Goal: Find contact information: Find contact information

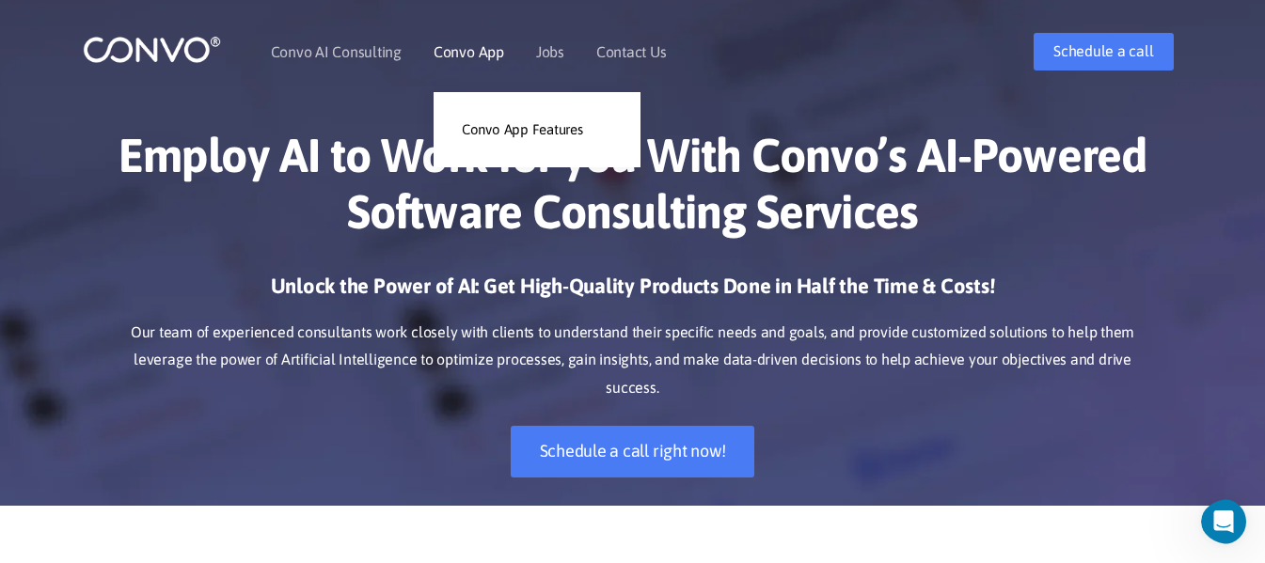
click at [483, 60] on li "Convo App Convo App Features" at bounding box center [469, 51] width 71 height 81
click at [527, 141] on link "Convo App Features" at bounding box center [537, 130] width 207 height 38
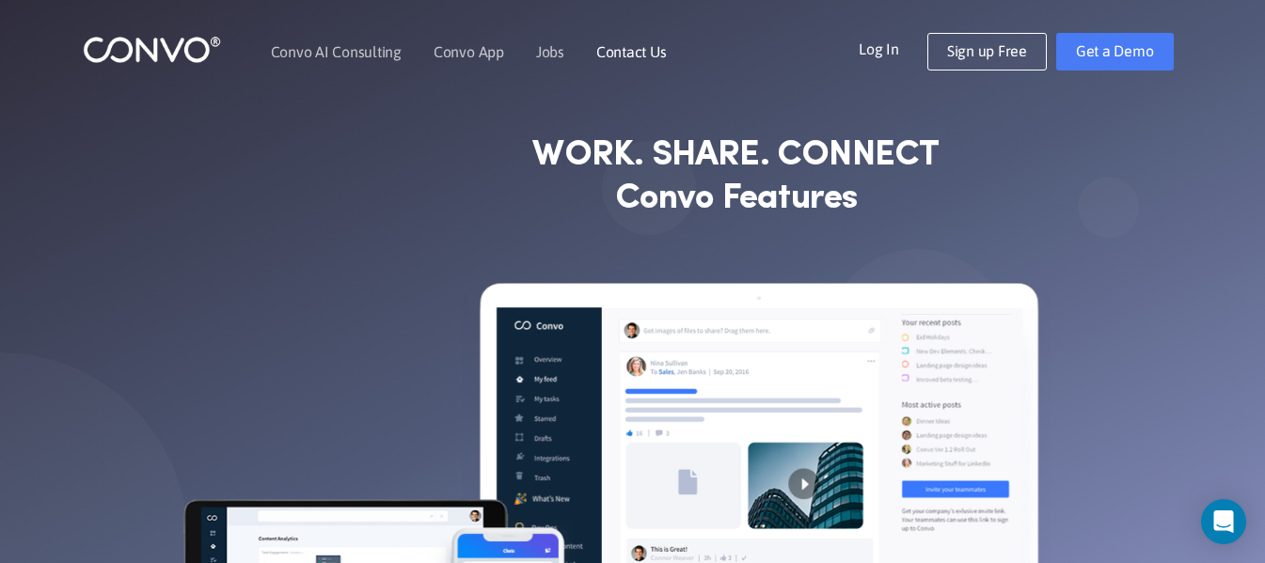
click at [645, 52] on link "Contact Us" at bounding box center [631, 51] width 71 height 15
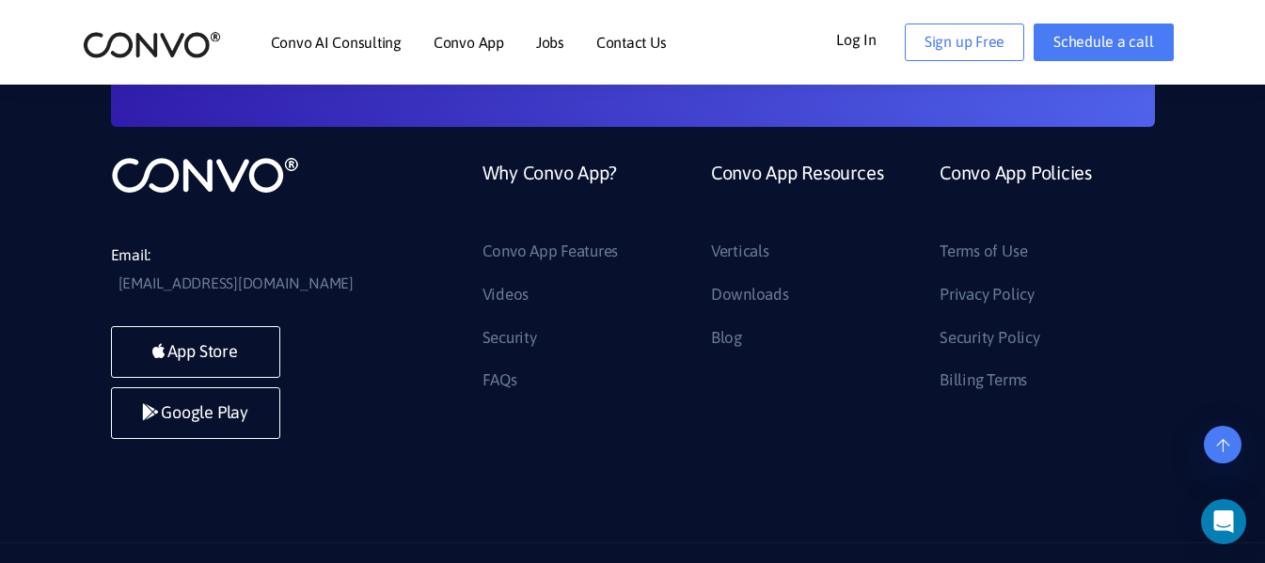
scroll to position [1691, 0]
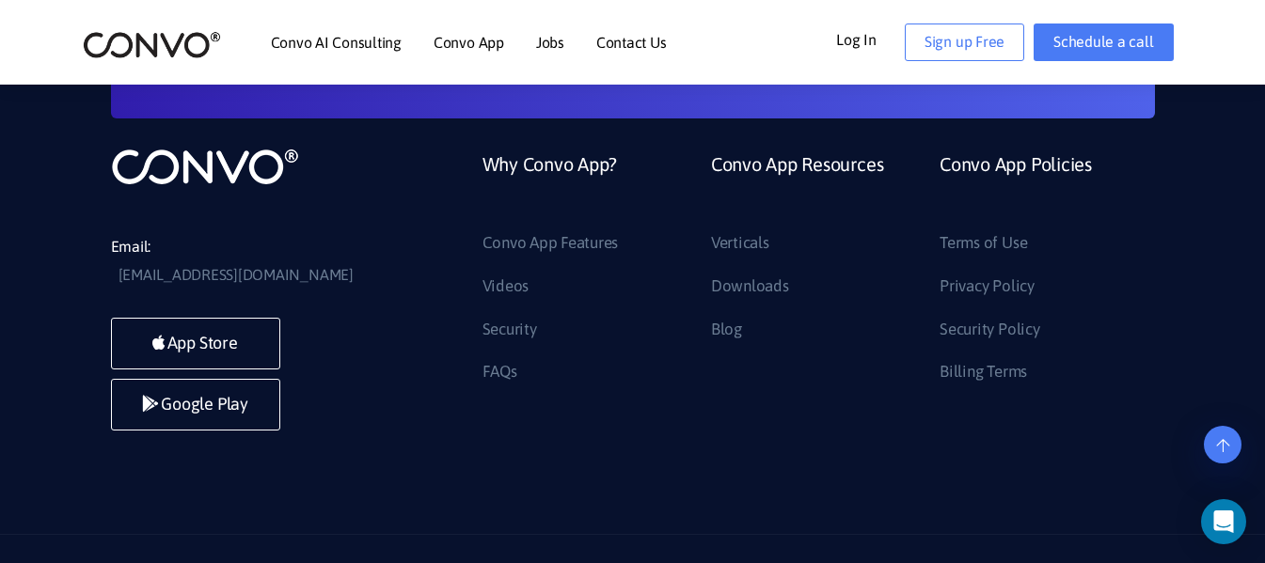
click at [627, 42] on link "Contact Us" at bounding box center [631, 42] width 71 height 15
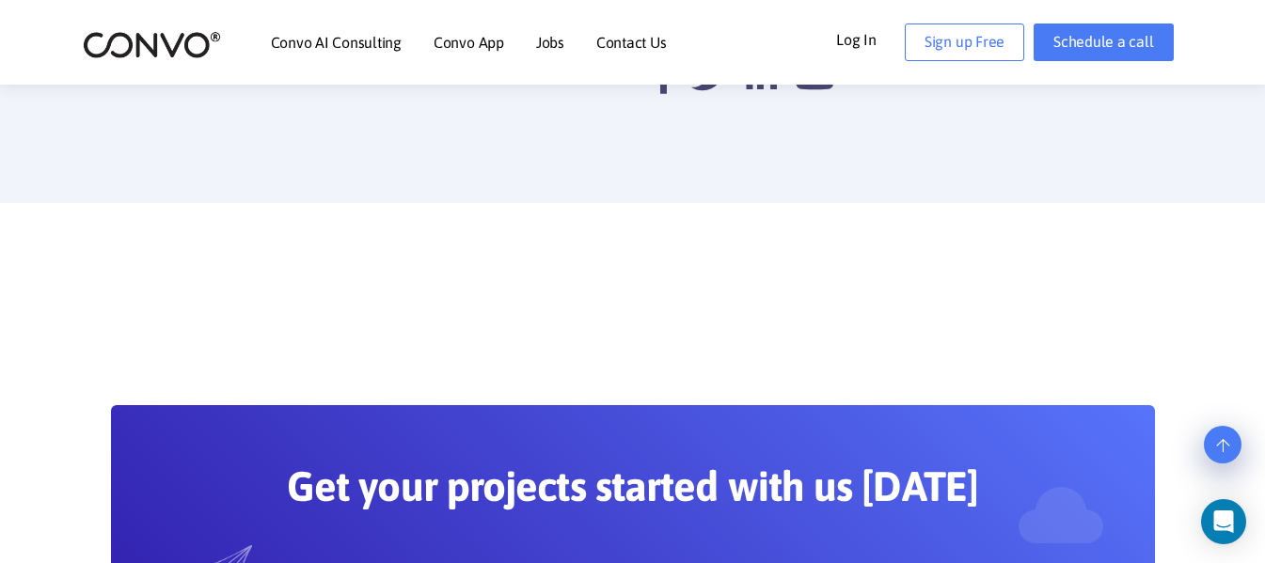
scroll to position [1691, 0]
